Goal: Navigation & Orientation: Find specific page/section

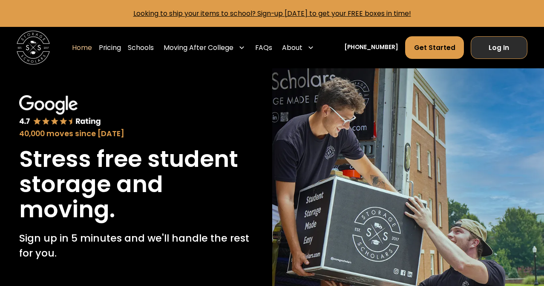
click at [491, 49] on link "Log In" at bounding box center [499, 47] width 57 height 23
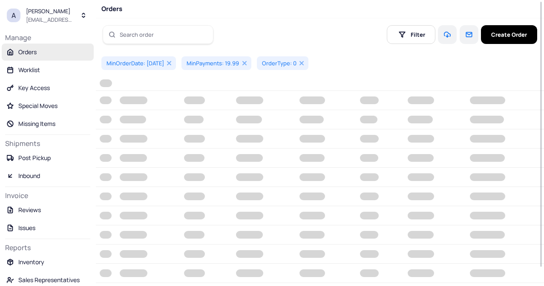
click at [491, 49] on div "Search order Filter Create Order" at bounding box center [320, 34] width 449 height 32
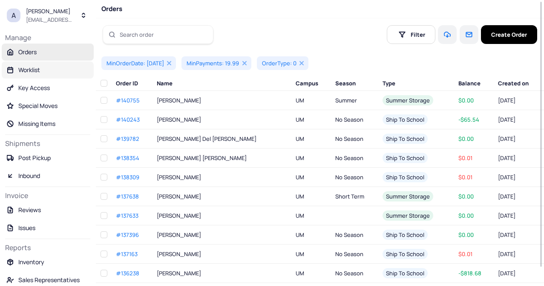
click at [31, 77] on link "Worklist" at bounding box center [48, 69] width 92 height 17
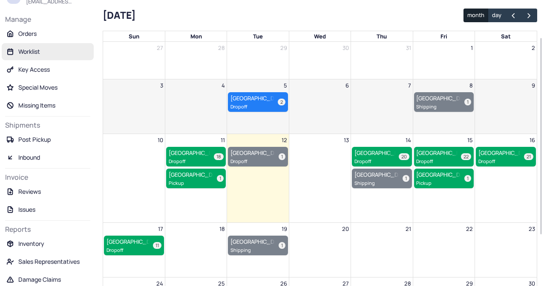
scroll to position [55, 0]
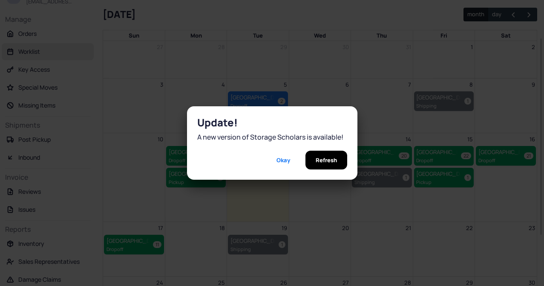
click at [326, 163] on span "Refresh" at bounding box center [326, 160] width 21 height 19
